Goal: Register for event/course: Register for event/course

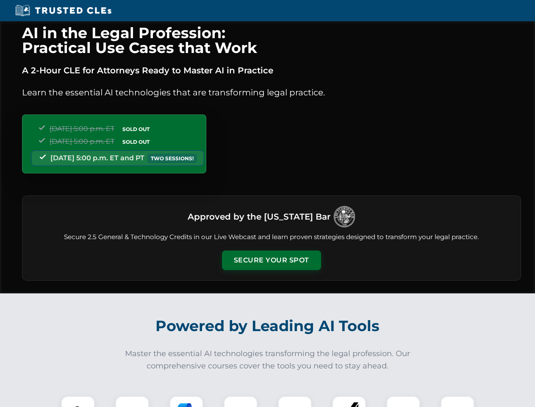
click at [271, 260] on button "Secure Your Spot" at bounding box center [271, 259] width 99 height 19
click at [78, 401] on img at bounding box center [78, 412] width 25 height 25
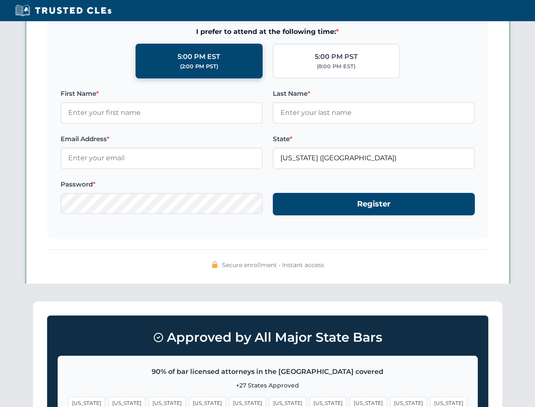
click at [310, 401] on span "[US_STATE]" at bounding box center [328, 402] width 37 height 12
click at [390, 401] on span "[US_STATE]" at bounding box center [408, 402] width 37 height 12
